Goal: Check status

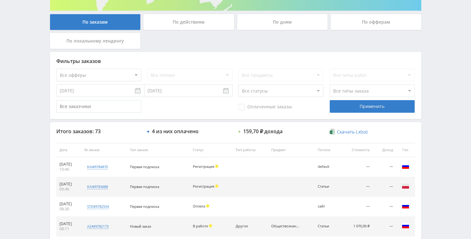
scroll to position [114, 0]
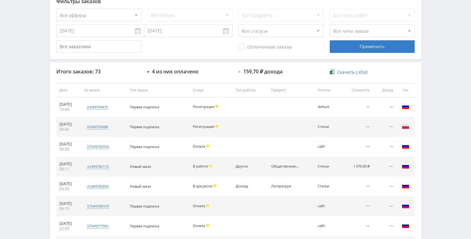
scroll to position [190, 0]
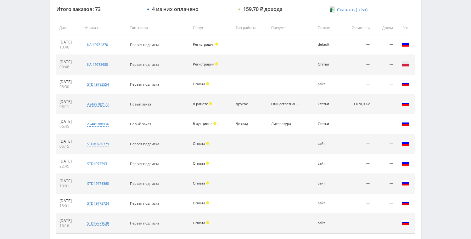
scroll to position [247, 0]
